Goal: Task Accomplishment & Management: Manage account settings

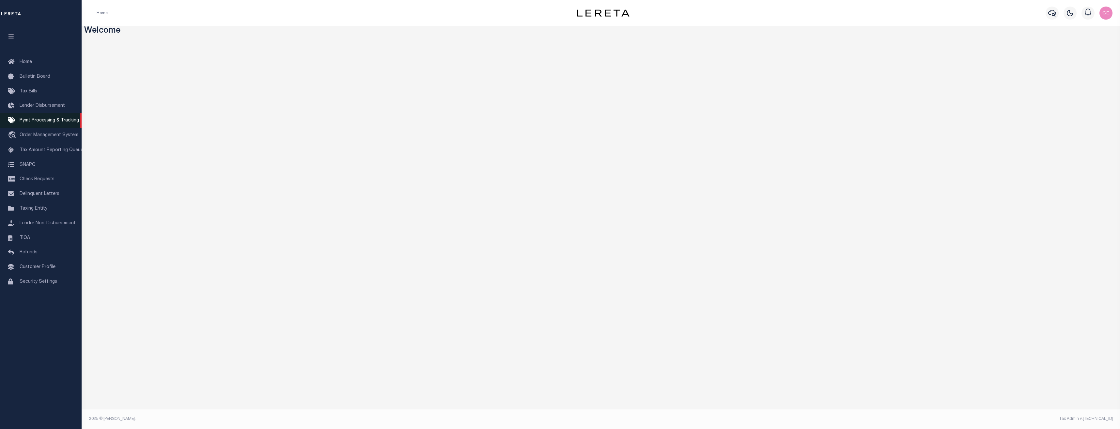
click at [37, 123] on span "Pymt Processing & Tracking" at bounding box center [49, 120] width 59 height 5
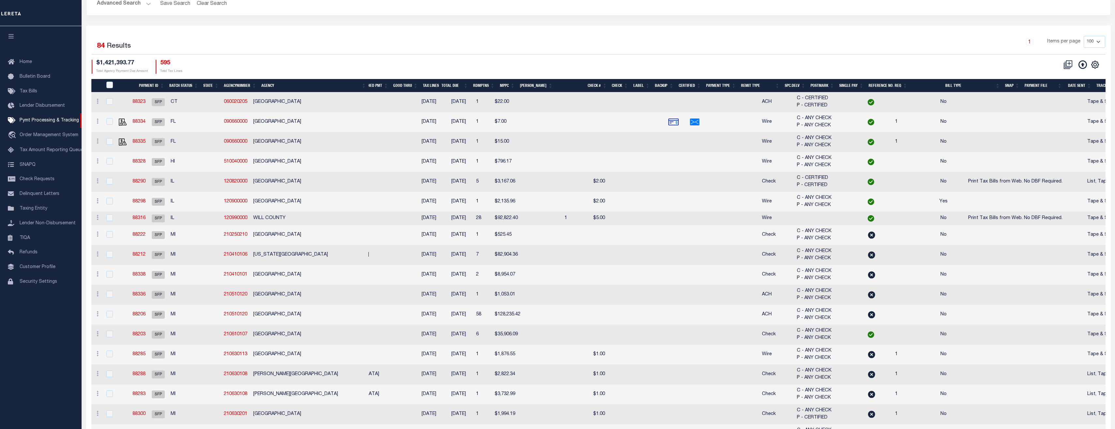
scroll to position [98, 0]
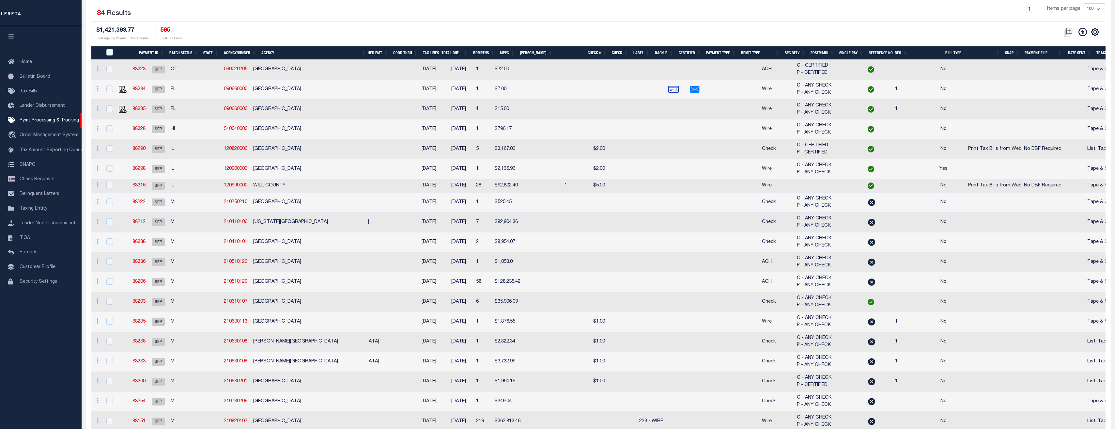
click at [302, 54] on th "Agency" at bounding box center [314, 52] width 110 height 13
click at [1094, 29] on icon "" at bounding box center [1094, 31] width 7 height 7
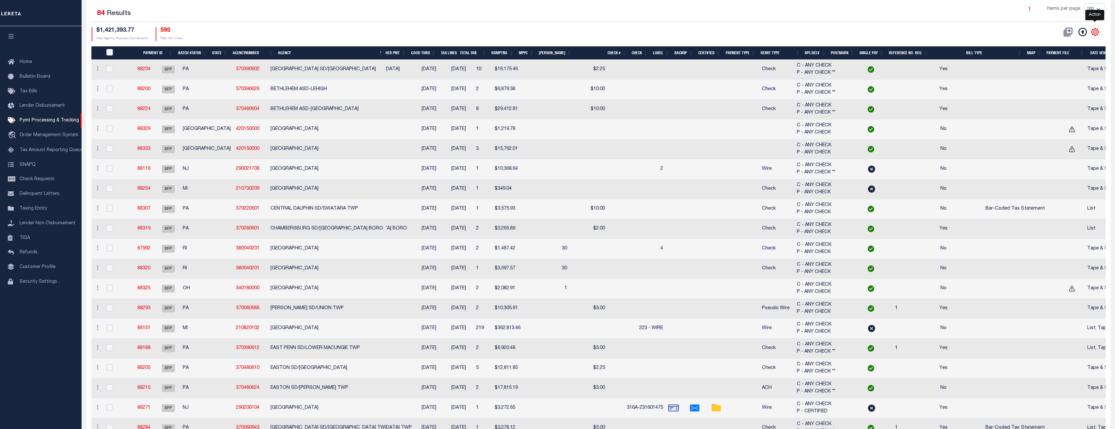
click at [1094, 29] on icon "" at bounding box center [1094, 31] width 7 height 7
click at [1093, 36] on icon "" at bounding box center [1095, 32] width 8 height 8
click at [1095, 33] on icon "" at bounding box center [1095, 32] width 8 height 8
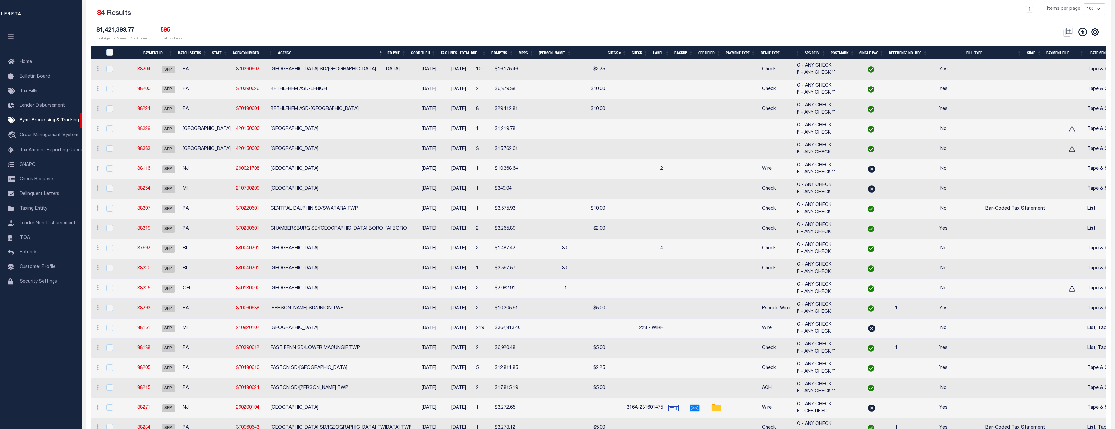
click at [150, 128] on link "88329" at bounding box center [143, 129] width 13 height 5
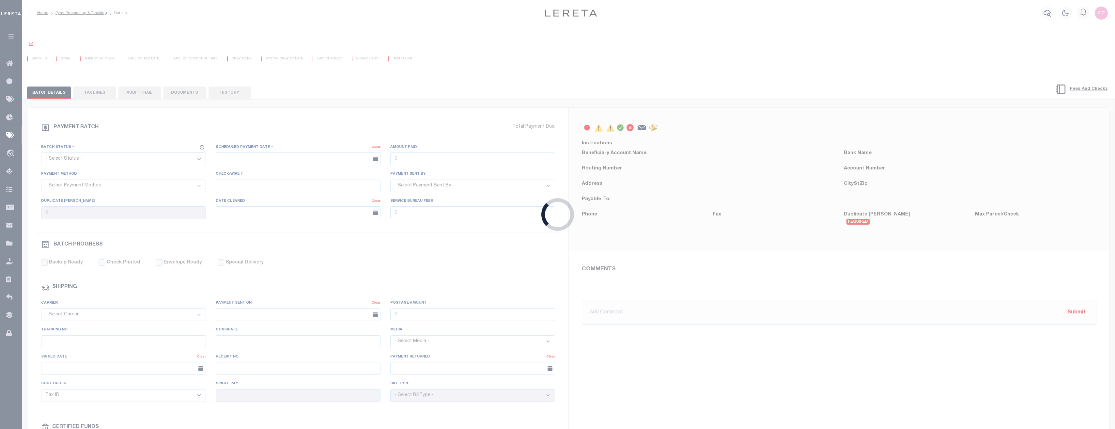
select select "SFP"
type input "[DATE]"
type input "[PERSON_NAME]"
radio input "true"
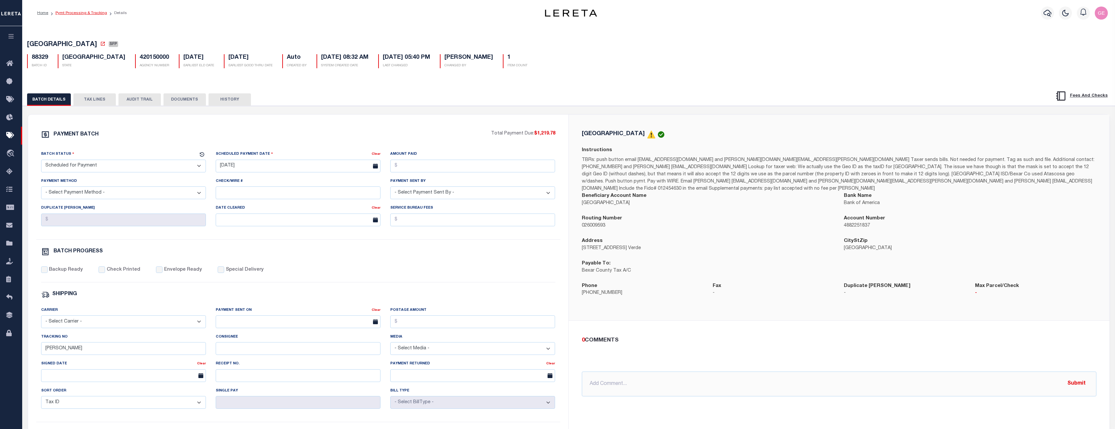
click at [61, 11] on link "Pymt Processing & Tracking" at bounding box center [81, 13] width 52 height 4
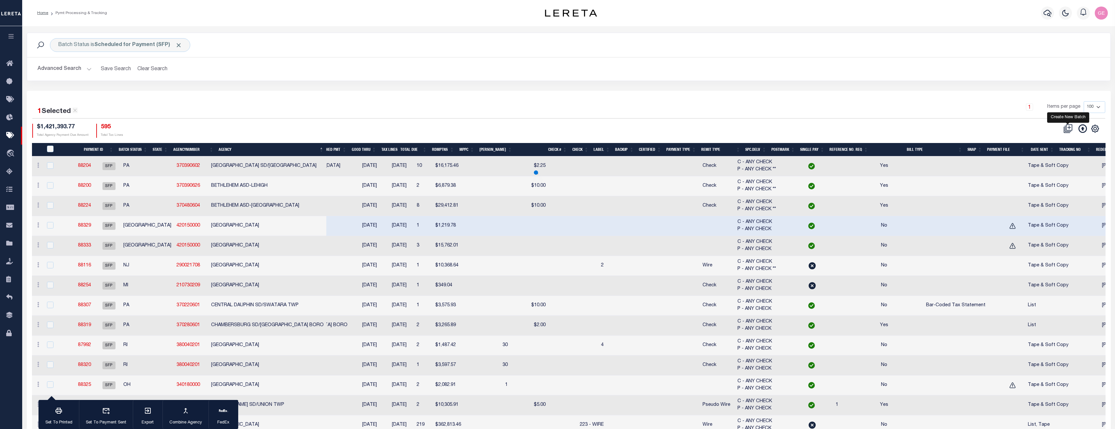
click at [1069, 127] on icon at bounding box center [1067, 128] width 9 height 9
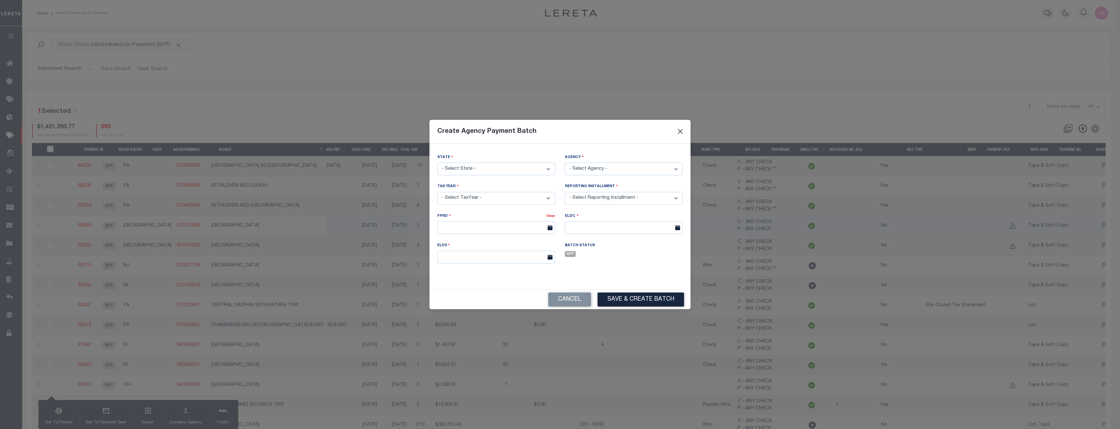
click at [676, 129] on div "Create Agency Payment Batch" at bounding box center [559, 132] width 261 height 24
click at [681, 131] on button "Close" at bounding box center [680, 131] width 8 height 8
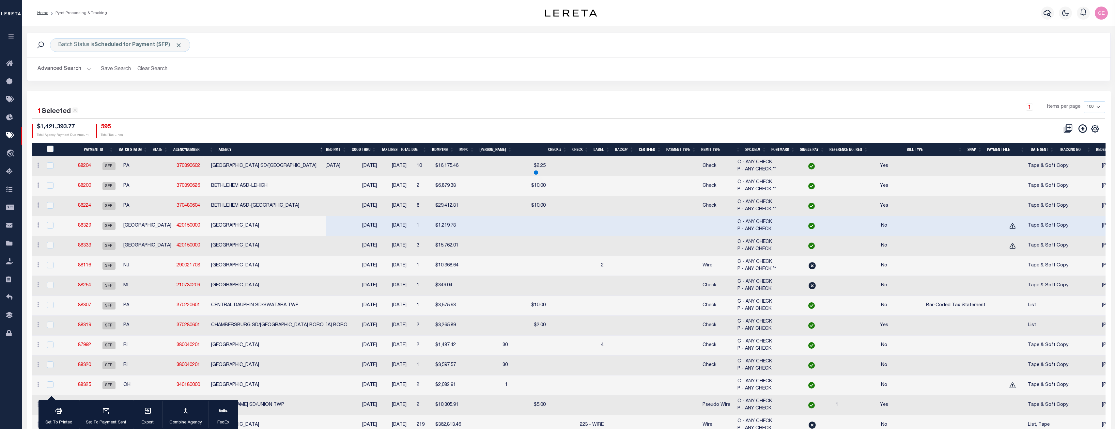
click at [1075, 129] on button at bounding box center [1082, 128] width 14 height 9
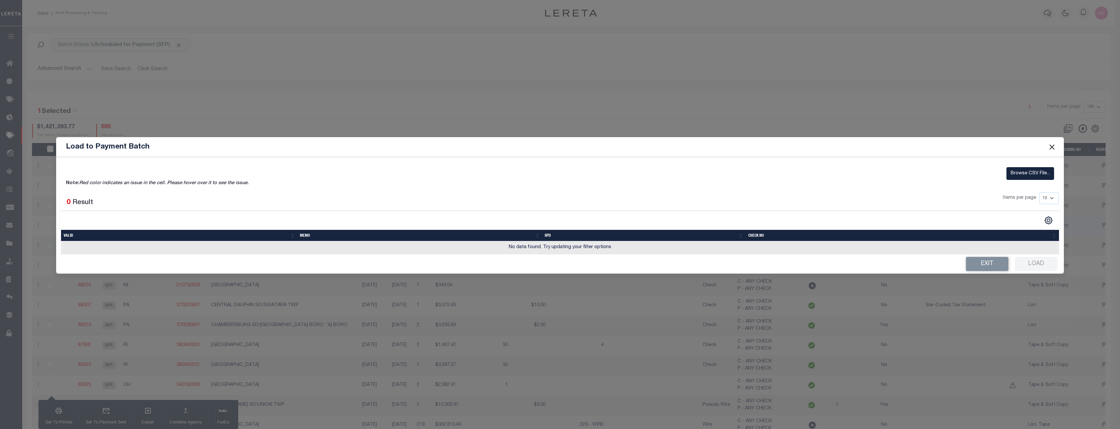
click at [1048, 146] on button "Close" at bounding box center [1051, 147] width 8 height 8
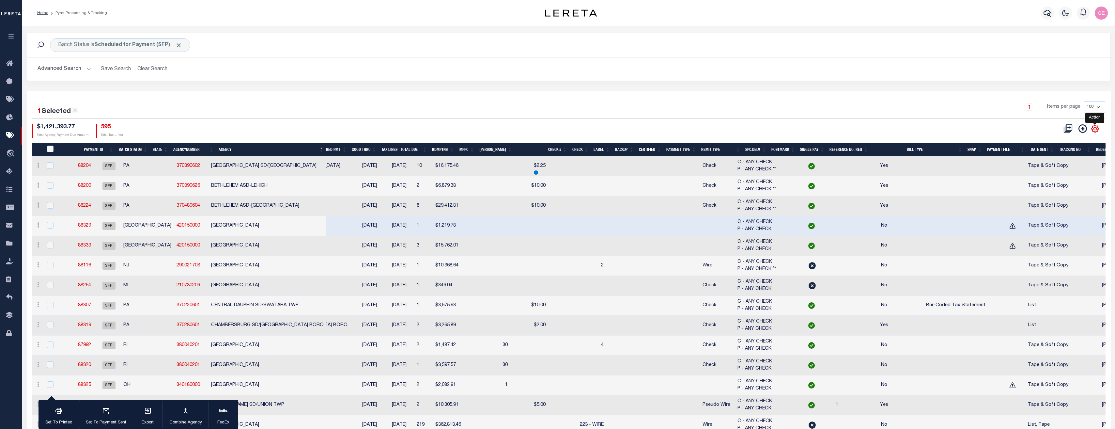
click at [1095, 130] on icon "" at bounding box center [1095, 128] width 8 height 8
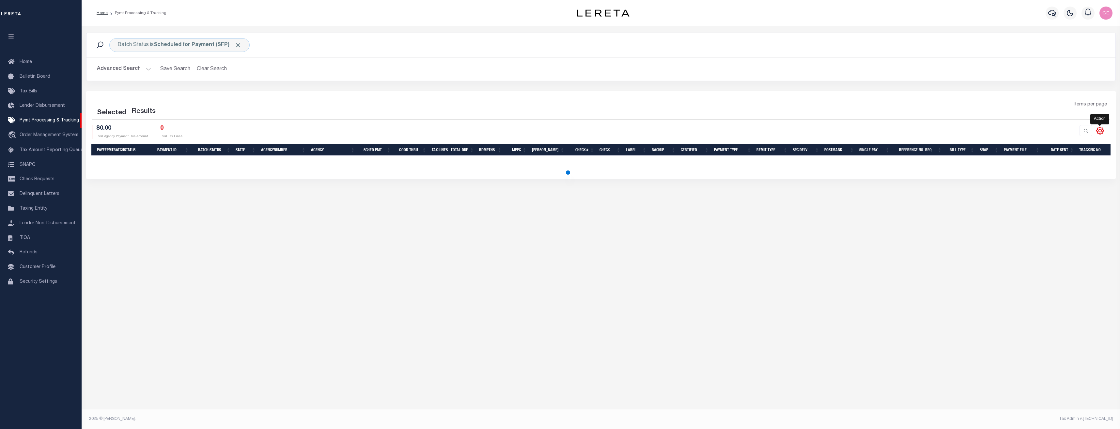
click at [1095, 129] on icon at bounding box center [1099, 130] width 8 height 8
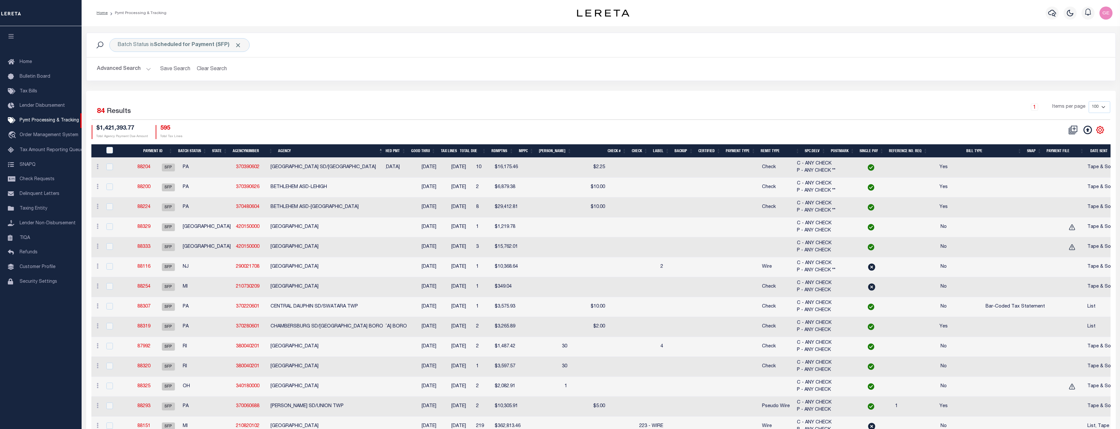
click at [1098, 129] on icon at bounding box center [1099, 129] width 3 height 3
click at [1095, 129] on icon at bounding box center [1094, 129] width 3 height 3
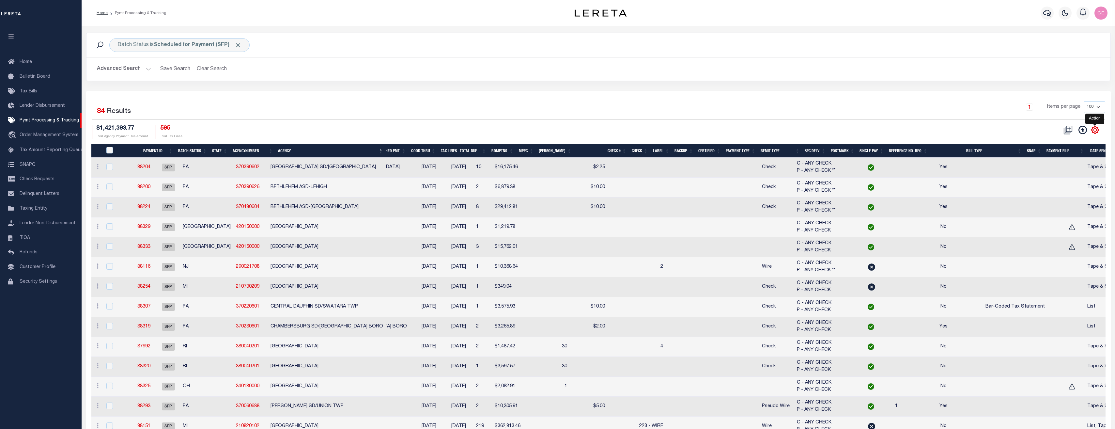
click at [1096, 132] on icon at bounding box center [1094, 129] width 7 height 7
click at [53, 170] on link "SNAPQ" at bounding box center [41, 165] width 82 height 15
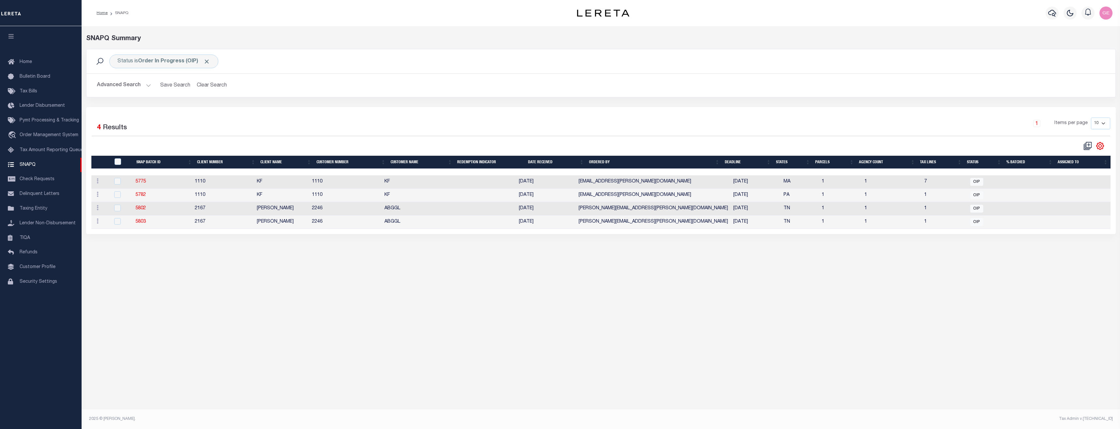
click at [1096, 147] on icon at bounding box center [1099, 145] width 7 height 7
click at [1095, 148] on icon "" at bounding box center [1099, 146] width 8 height 8
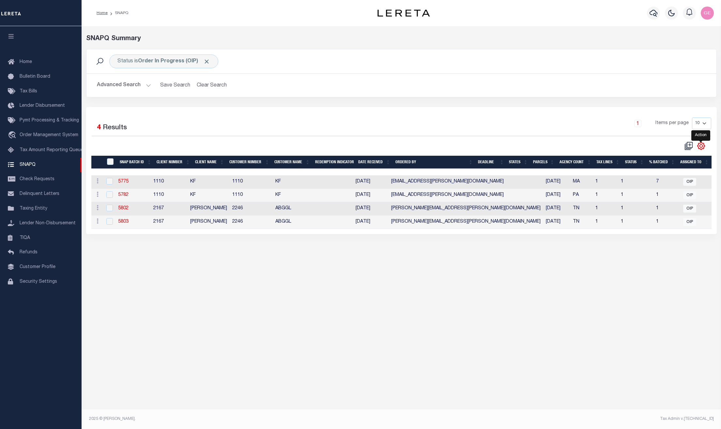
click at [700, 147] on icon at bounding box center [700, 145] width 3 height 3
click at [57, 123] on span "Pymt Processing & Tracking" at bounding box center [49, 120] width 59 height 5
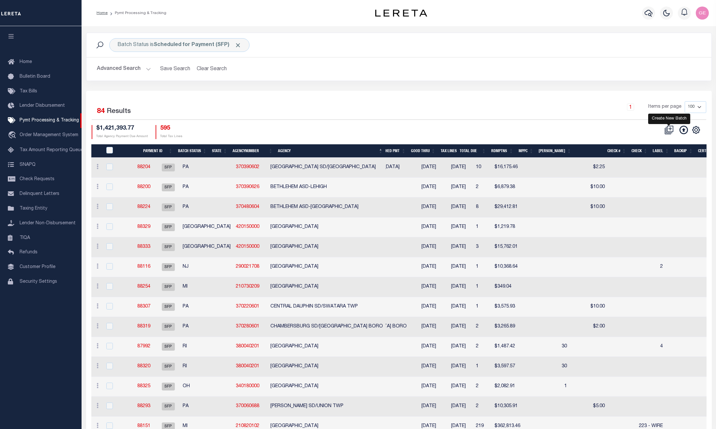
click at [669, 130] on icon at bounding box center [668, 129] width 9 height 9
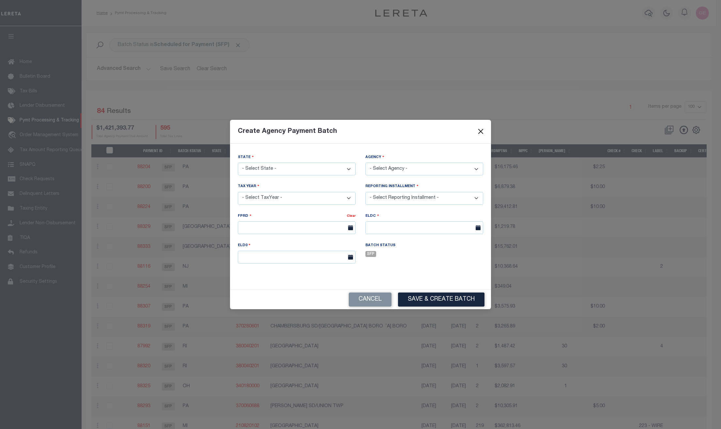
click at [478, 132] on button "Close" at bounding box center [481, 131] width 8 height 8
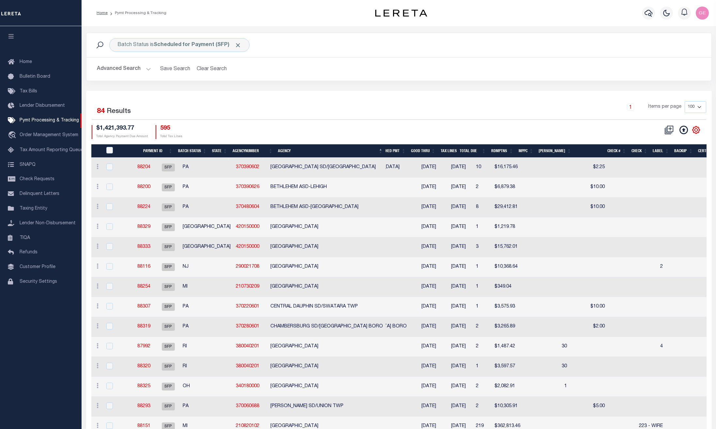
click at [698, 133] on icon "" at bounding box center [696, 129] width 7 height 7
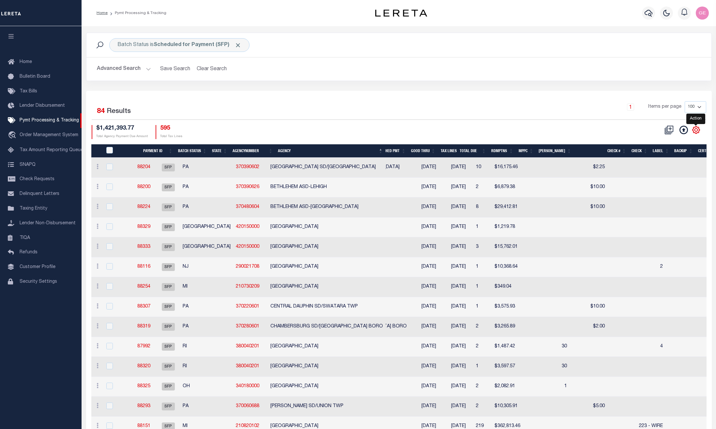
click at [698, 133] on icon "" at bounding box center [696, 129] width 7 height 7
click at [43, 219] on link "Lender Non-Disbursement" at bounding box center [41, 223] width 82 height 15
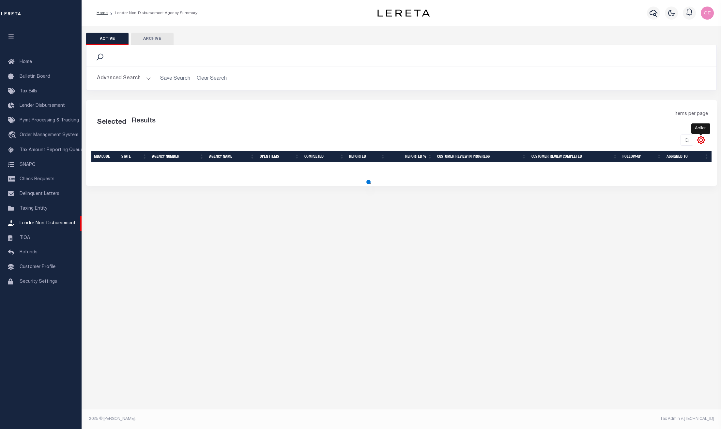
click at [700, 140] on icon at bounding box center [701, 140] width 8 height 8
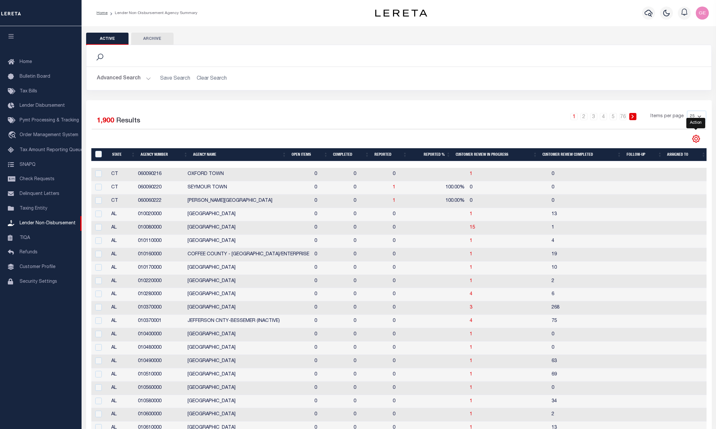
click at [698, 135] on icon at bounding box center [696, 138] width 8 height 8
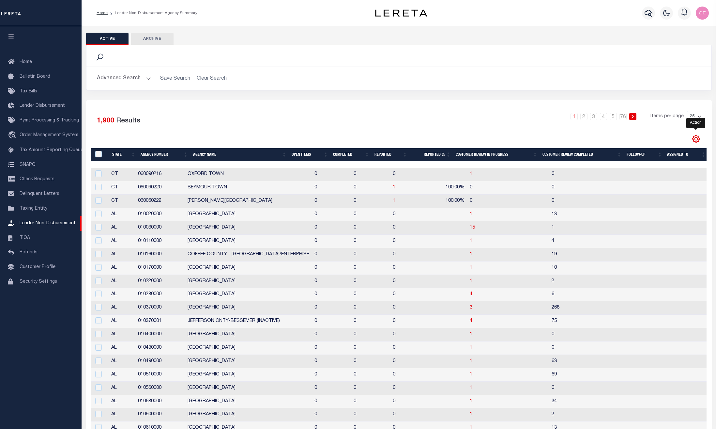
click at [698, 135] on icon at bounding box center [696, 138] width 8 height 8
click at [42, 211] on span "Taxing Entity" at bounding box center [34, 208] width 28 height 5
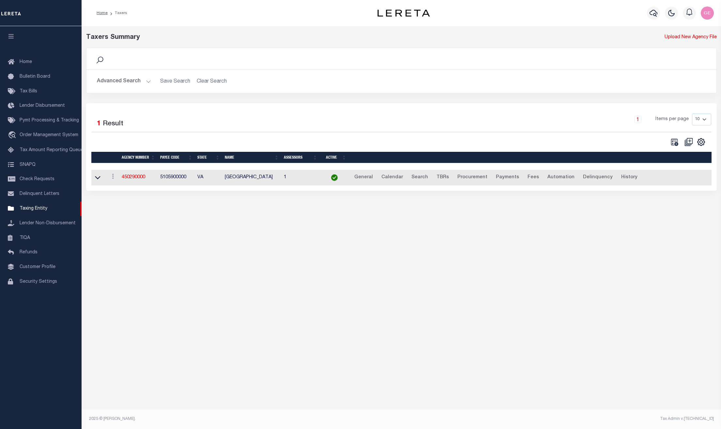
click at [694, 145] on button at bounding box center [688, 141] width 14 height 9
select select
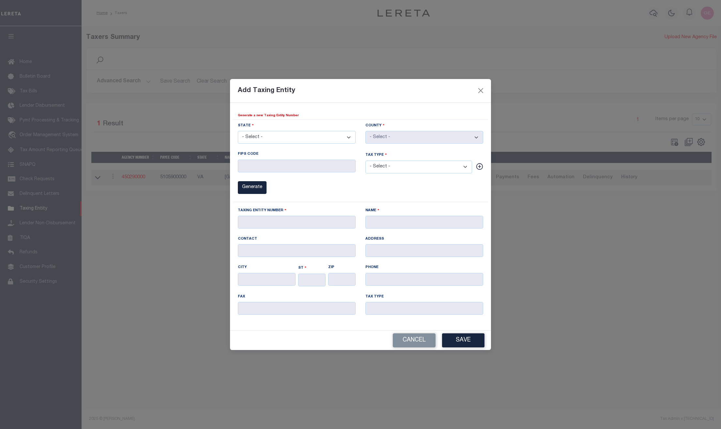
click at [473, 94] on div "Add Taxing Entity" at bounding box center [360, 91] width 261 height 24
click at [488, 92] on div "Add Taxing Entity" at bounding box center [360, 91] width 261 height 24
click at [481, 92] on button "Close" at bounding box center [481, 90] width 8 height 8
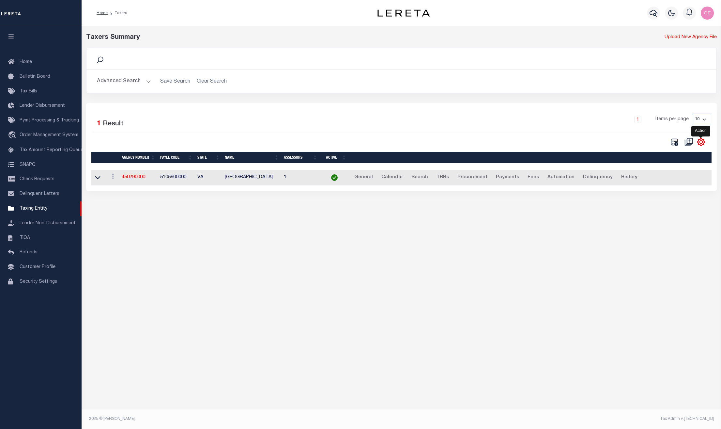
click at [701, 143] on icon "" at bounding box center [700, 141] width 3 height 3
click at [538, 123] on div "1 Items per page 10 25 50 100" at bounding box center [480, 122] width 462 height 17
click at [44, 123] on span "Pymt Processing & Tracking" at bounding box center [49, 120] width 59 height 5
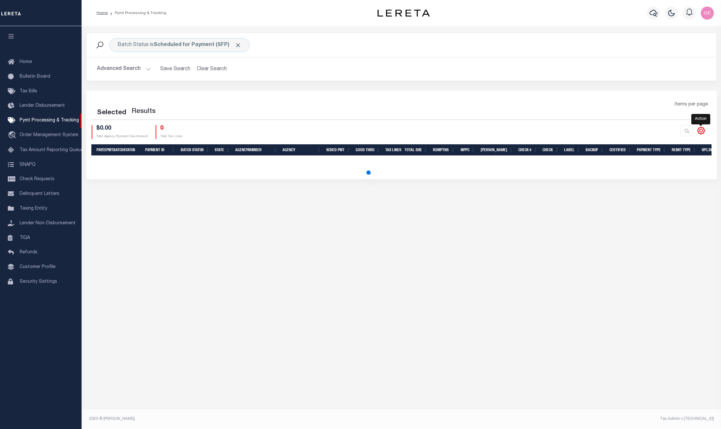
click at [701, 129] on icon at bounding box center [700, 130] width 3 height 3
click at [702, 133] on icon at bounding box center [701, 130] width 8 height 8
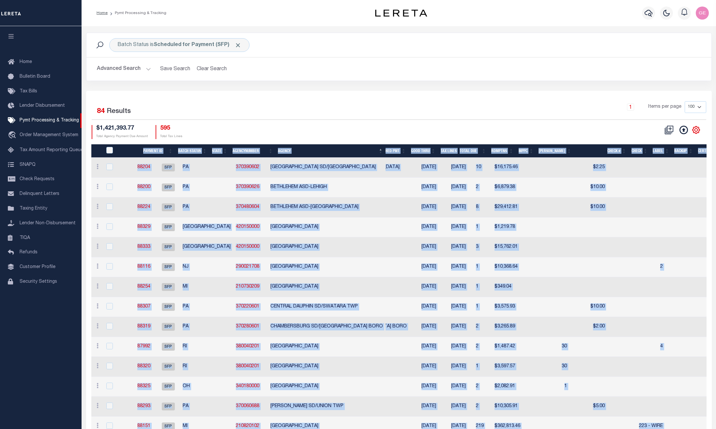
drag, startPoint x: 695, startPoint y: 126, endPoint x: 694, endPoint y: 134, distance: 8.5
click at [694, 134] on icon at bounding box center [696, 130] width 8 height 8
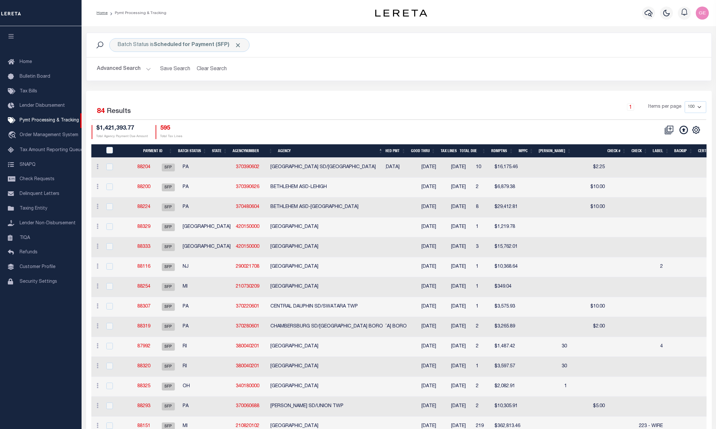
click at [524, 124] on div "Selected 84 Results 1 Items per page 100 200 500 1000 $1,421,393.77 Total Agenc…" at bounding box center [398, 120] width 625 height 38
click at [696, 131] on icon at bounding box center [696, 130] width 8 height 8
